Goal: Navigation & Orientation: Find specific page/section

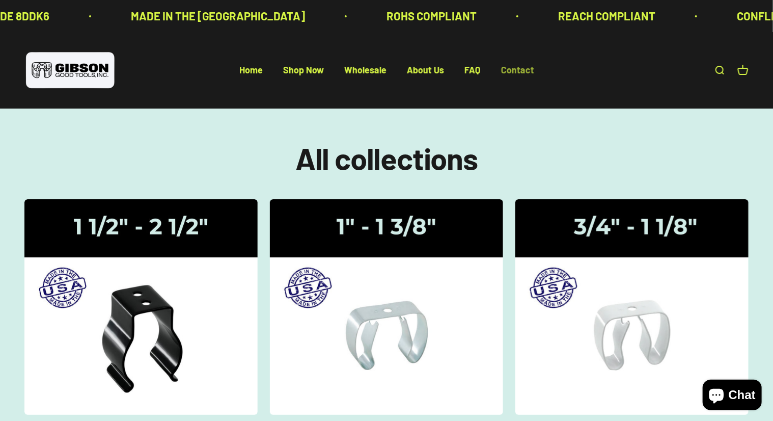
click at [515, 66] on link "Contact" at bounding box center [517, 70] width 33 height 11
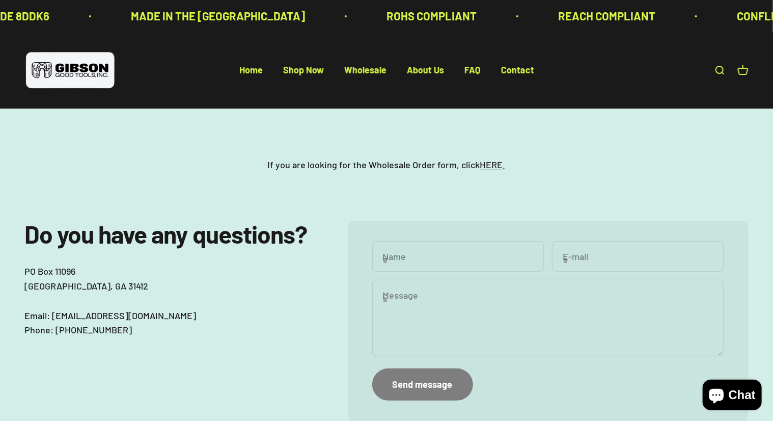
click at [475, 254] on input "Name" at bounding box center [458, 256] width 172 height 31
click at [489, 170] on p "If you are looking for the Wholesale Order form, click HERE ." at bounding box center [387, 164] width 238 height 15
click at [485, 163] on link "HERE" at bounding box center [491, 164] width 23 height 11
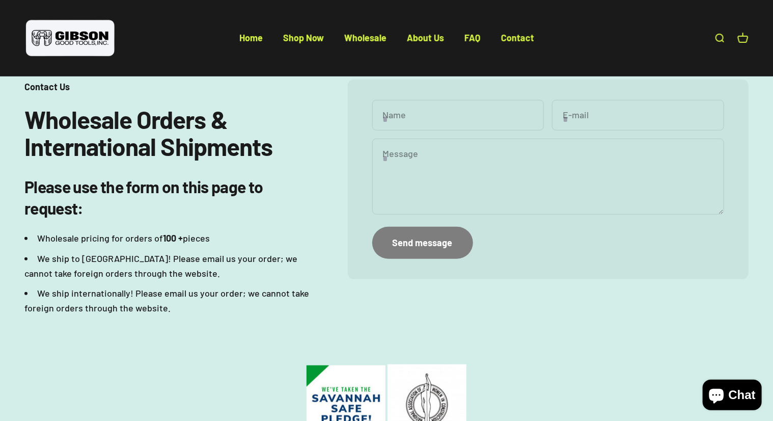
scroll to position [153, 0]
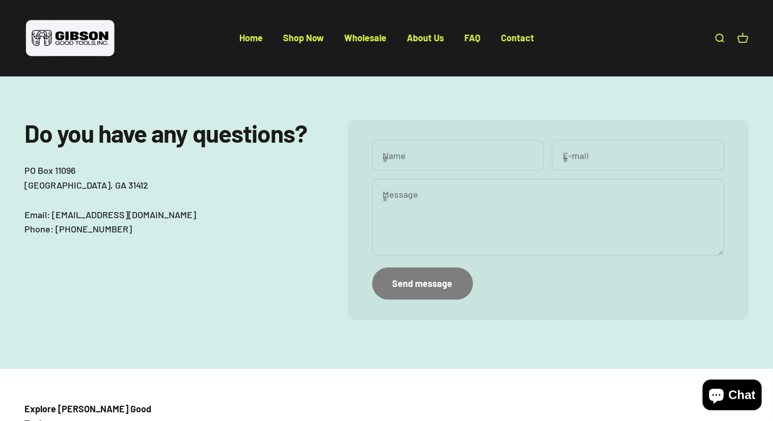
scroll to position [102, 0]
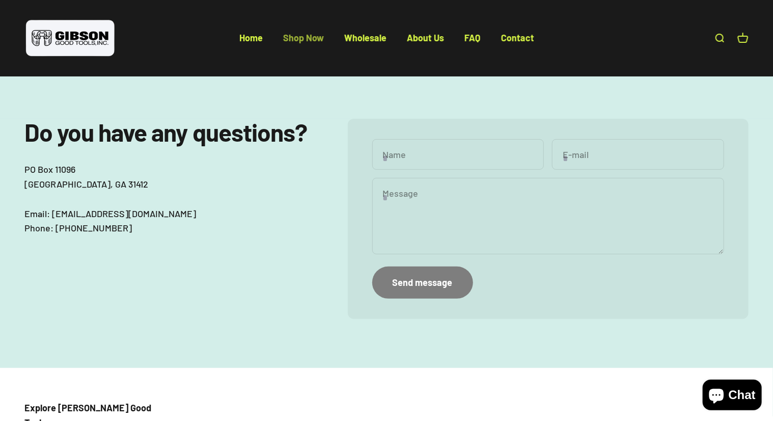
click at [302, 33] on link "Shop Now" at bounding box center [303, 37] width 41 height 11
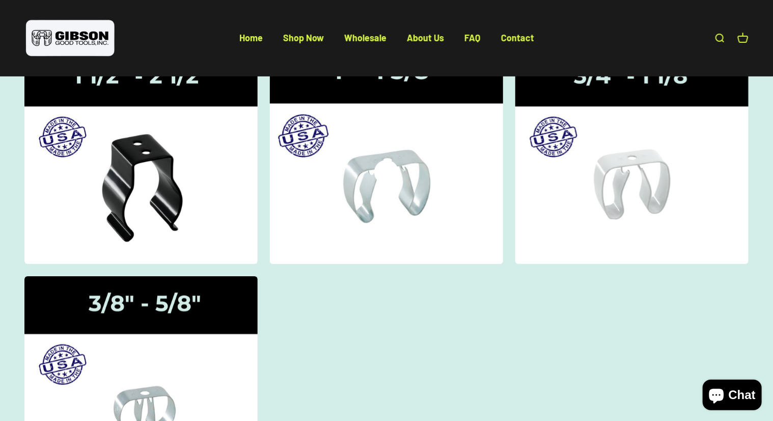
scroll to position [102, 0]
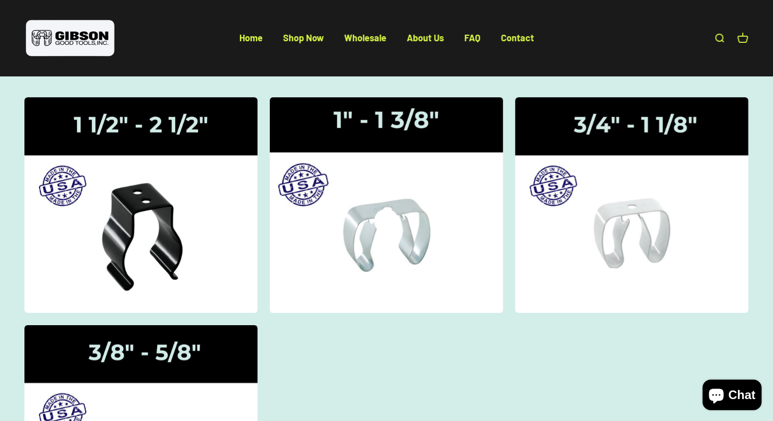
click at [395, 231] on icon at bounding box center [386, 221] width 24 height 24
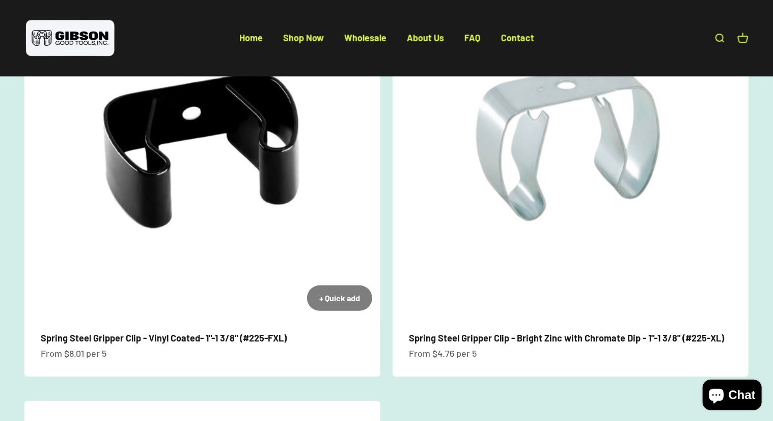
scroll to position [153, 0]
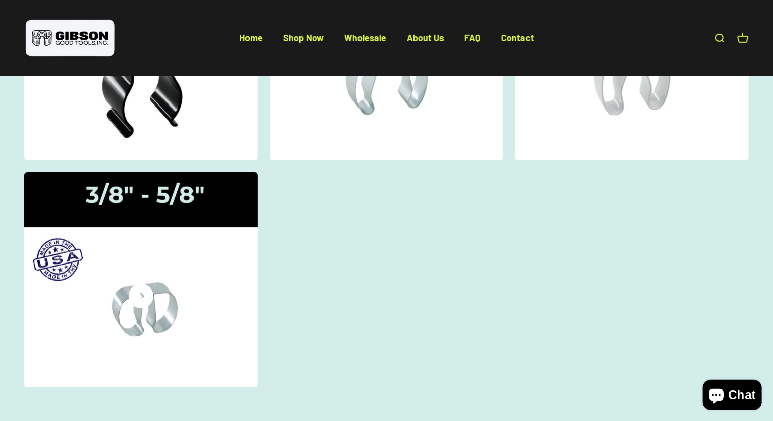
scroll to position [204, 0]
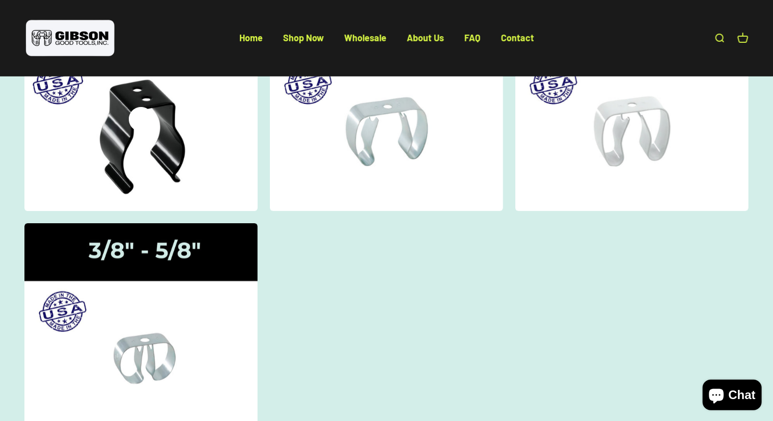
click at [183, 178] on img at bounding box center [140, 103] width 247 height 228
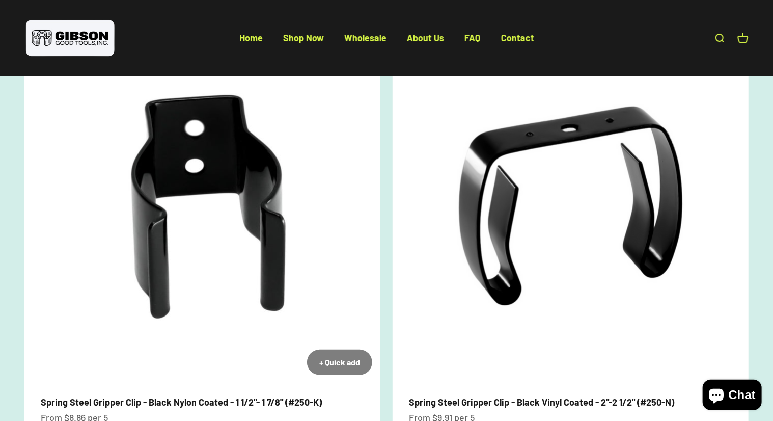
scroll to position [51, 0]
